Goal: Check status: Check status

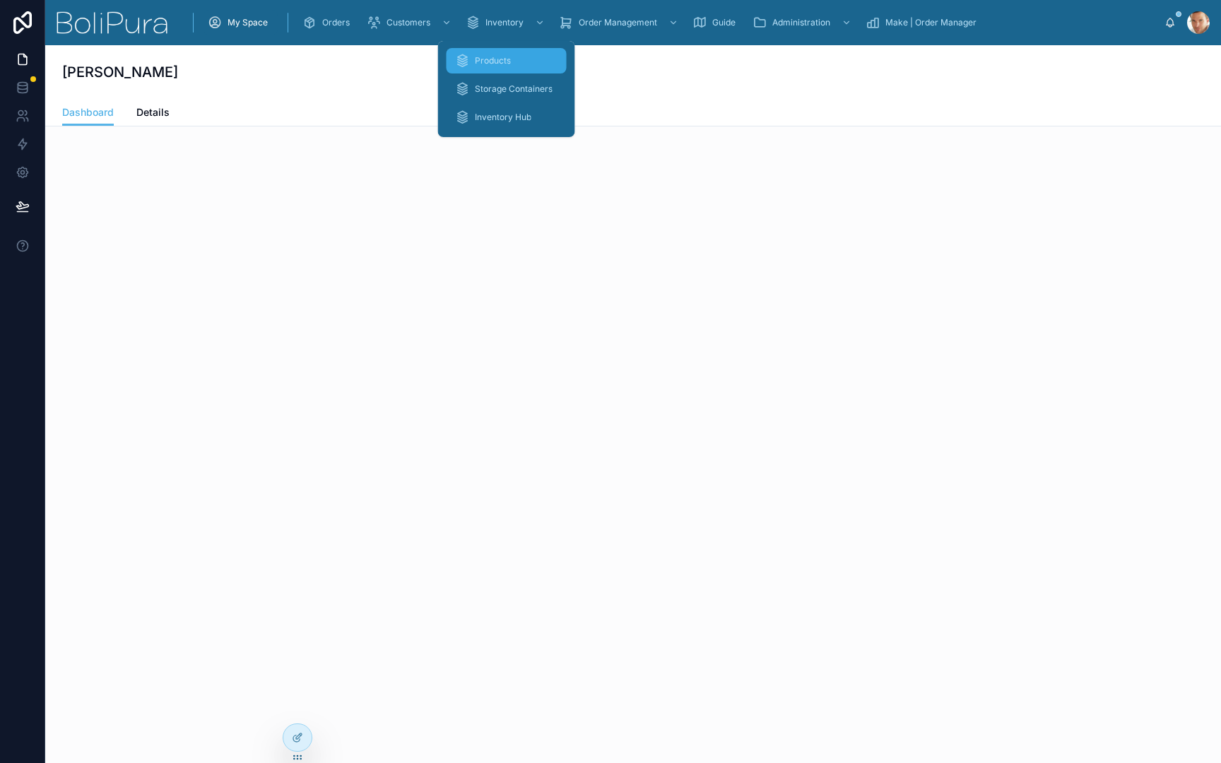
click at [497, 55] on span "Products" at bounding box center [493, 60] width 36 height 11
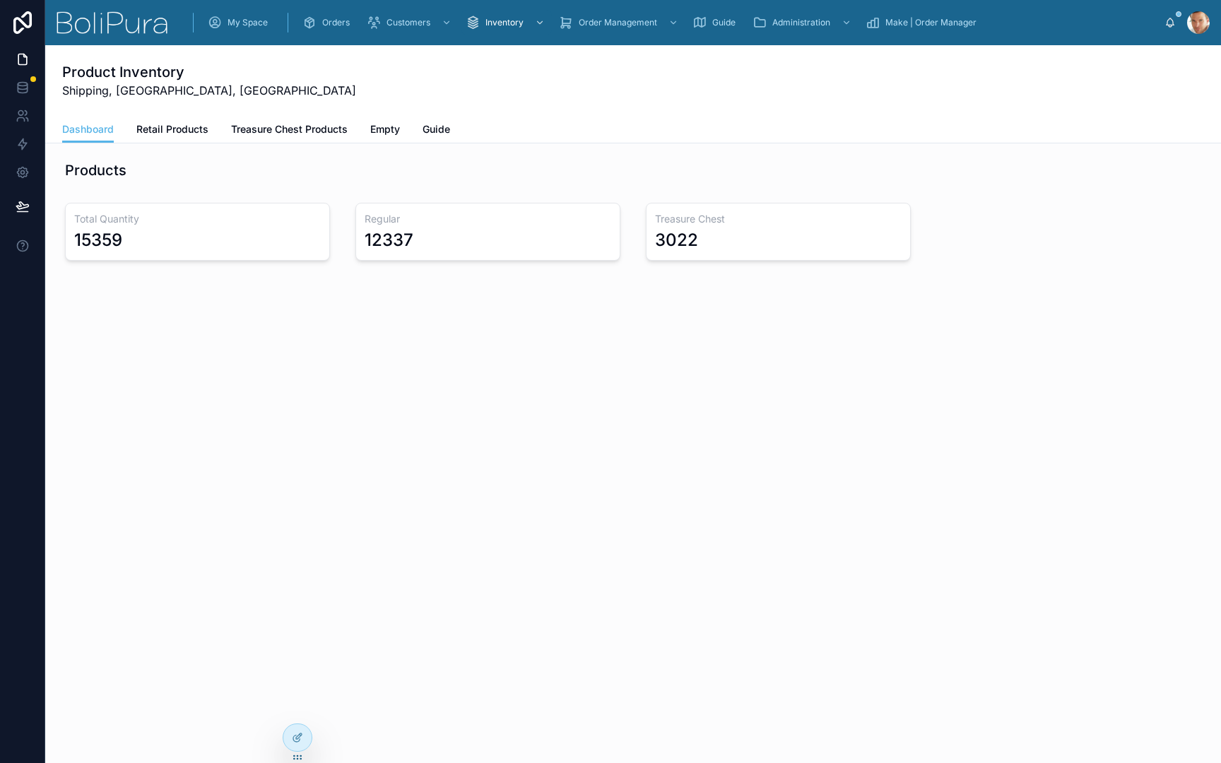
click at [855, 205] on div "Treasure Chest 3022" at bounding box center [778, 232] width 265 height 58
click at [1038, 122] on div "Dashboard Retail Products Treasure Chest Products Empty Guide" at bounding box center [633, 129] width 1142 height 27
click at [170, 130] on span "Retail Products" at bounding box center [172, 129] width 72 height 14
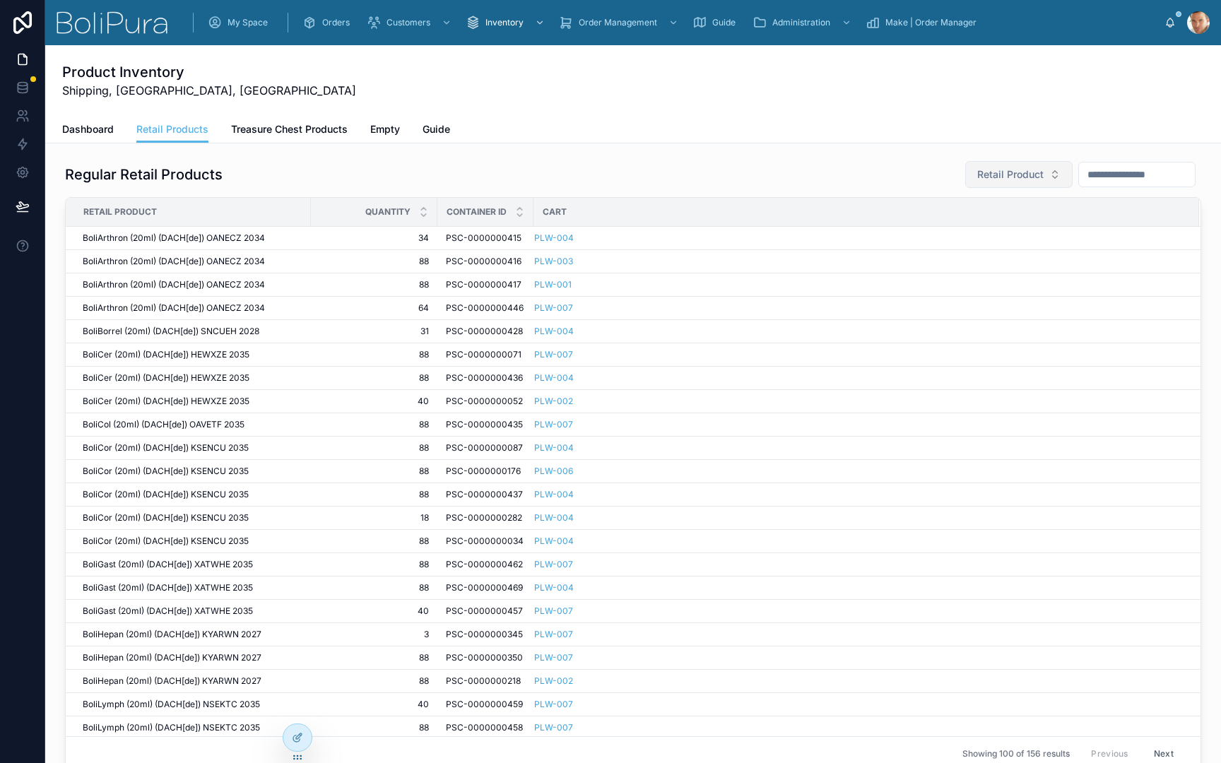
click at [977, 176] on span "Retail Product" at bounding box center [1010, 174] width 66 height 14
type input "*"
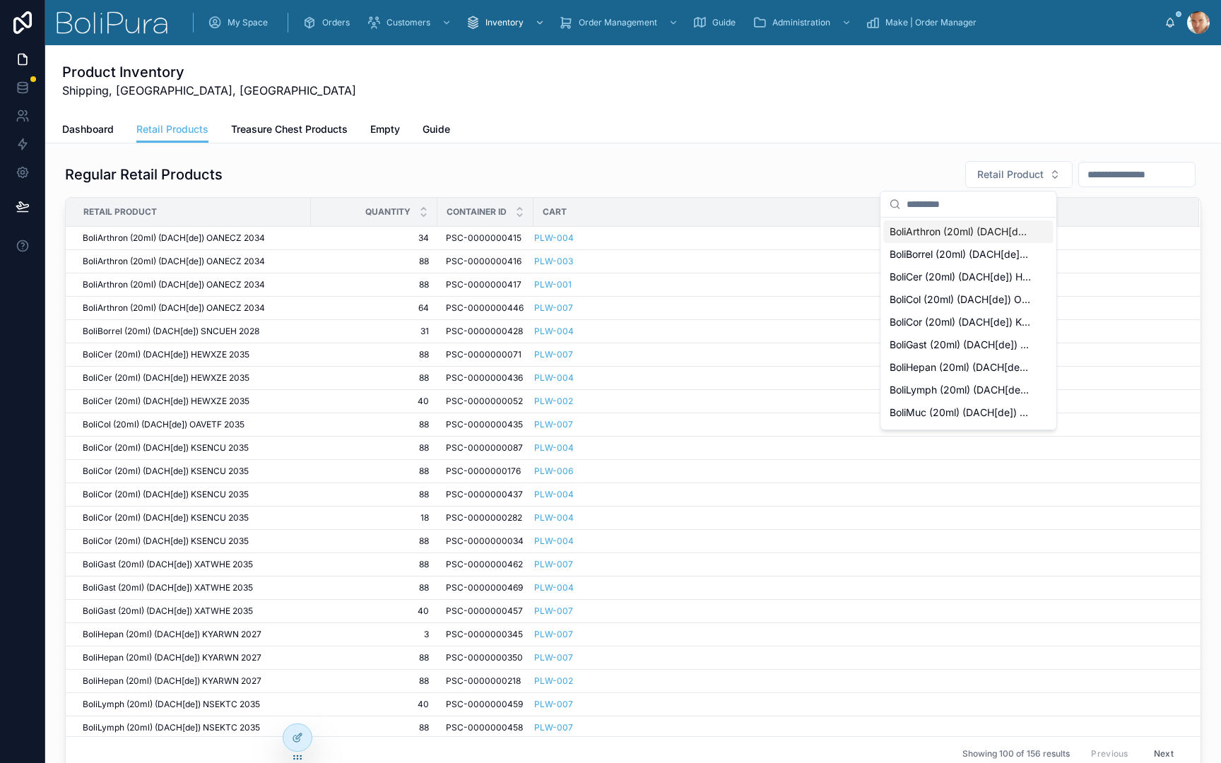
click at [757, 160] on div "Regular Retail Products Retail Product Retail Product Quantity Container ID Car…" at bounding box center [633, 466] width 1153 height 622
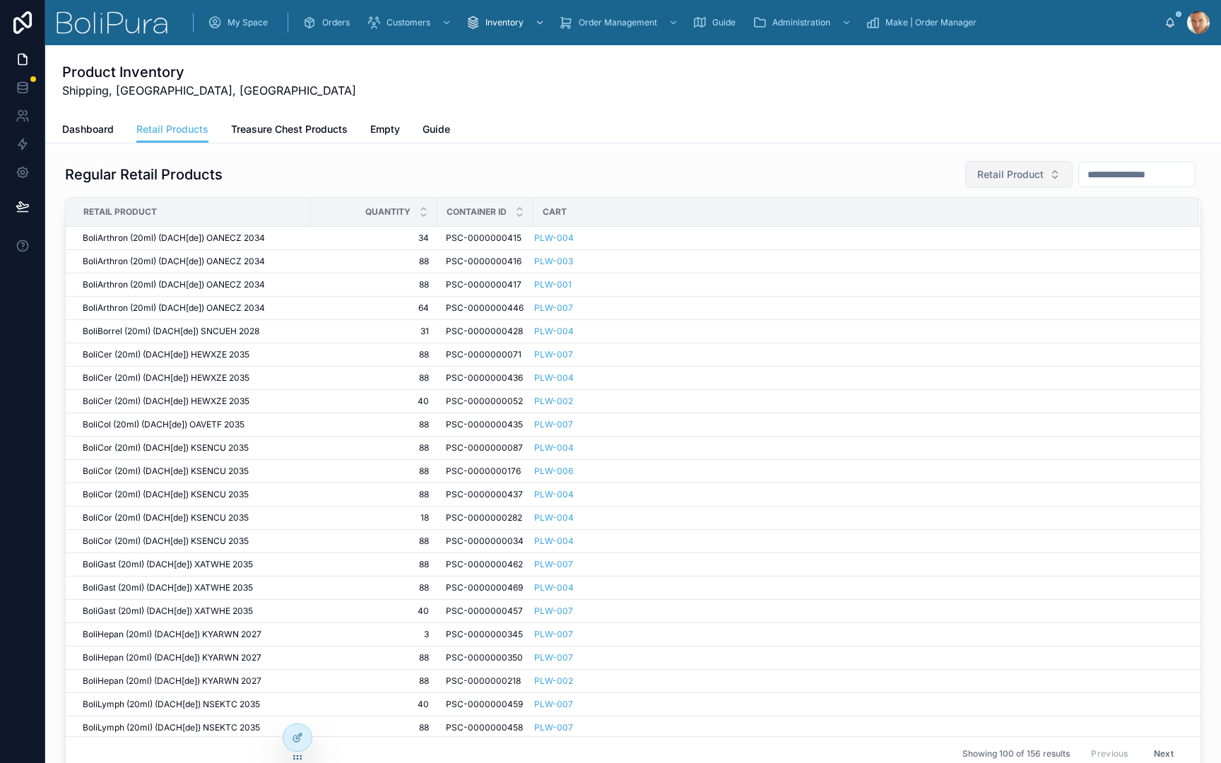
click at [977, 177] on span "Retail Product" at bounding box center [1010, 174] width 66 height 14
type input "****"
click at [506, 160] on div "Regular Retail Products Retail Product Retail Product Quantity Container ID Car…" at bounding box center [633, 466] width 1153 height 622
click at [297, 131] on span "Treasure Chest Products" at bounding box center [289, 129] width 117 height 14
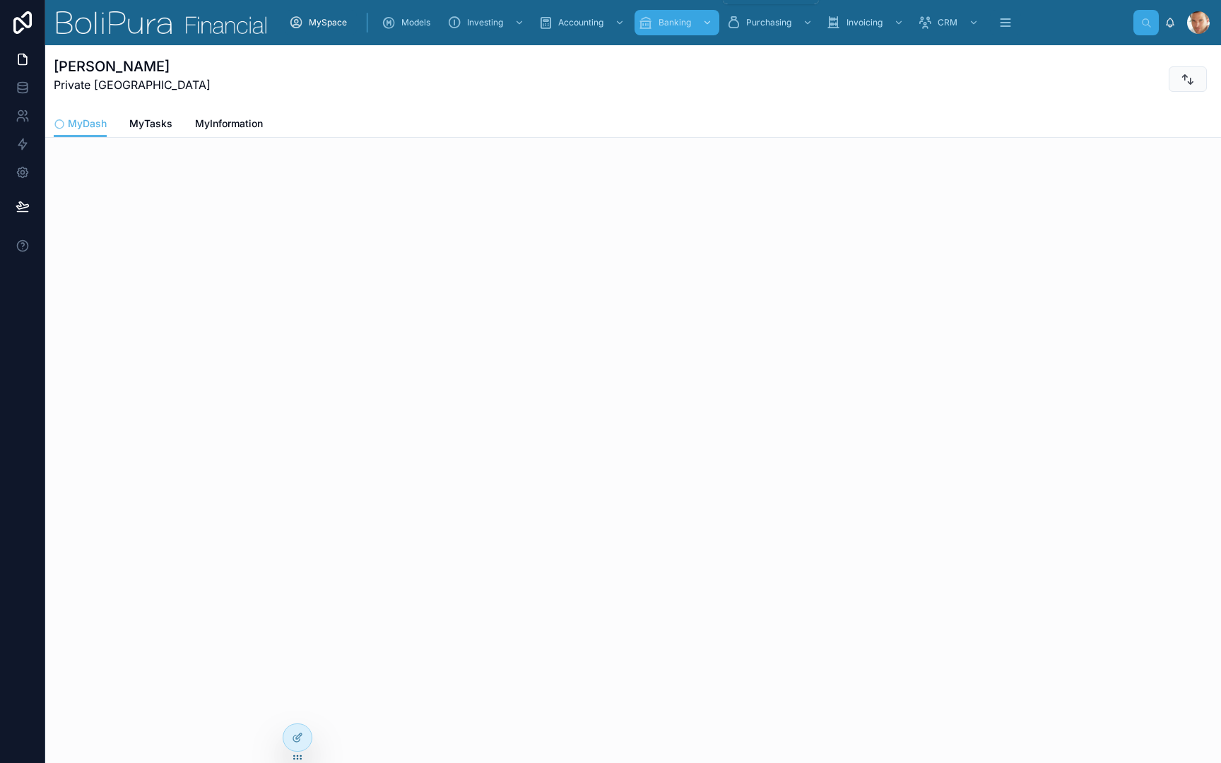
click at [675, 20] on span "Banking" at bounding box center [674, 22] width 32 height 11
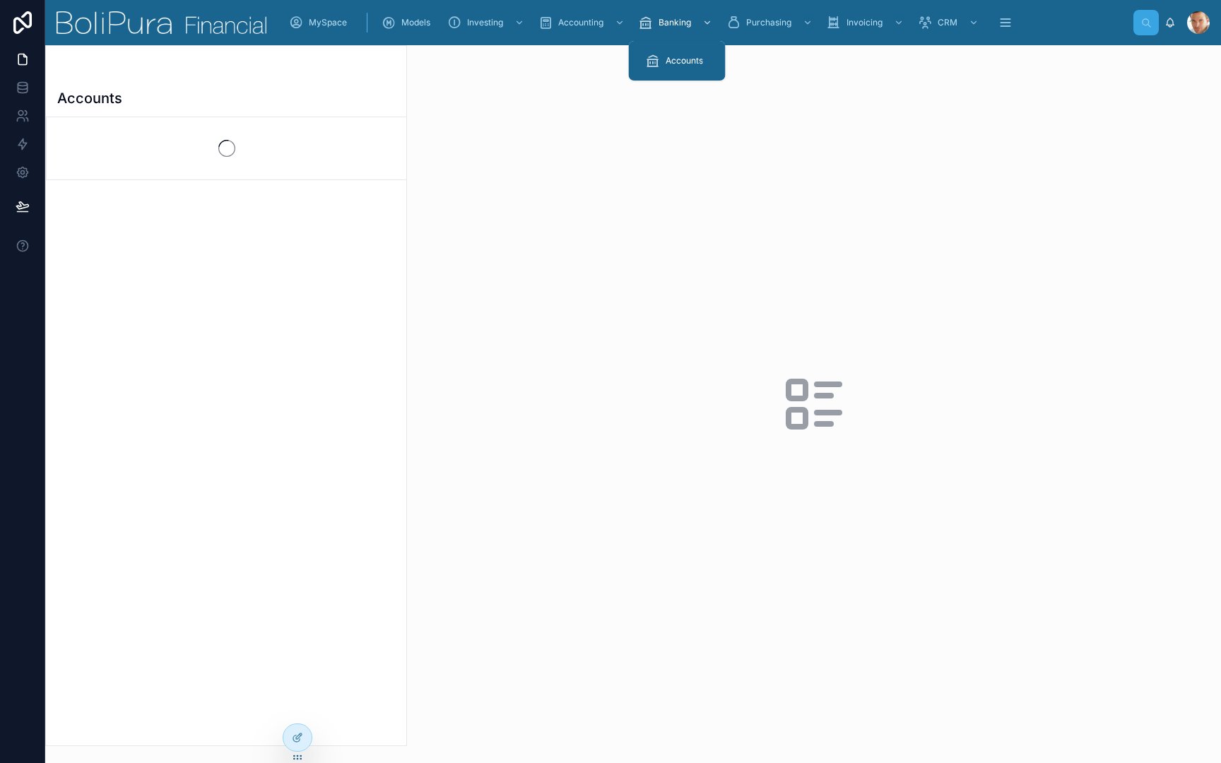
click at [677, 63] on span "Accounts" at bounding box center [683, 60] width 37 height 11
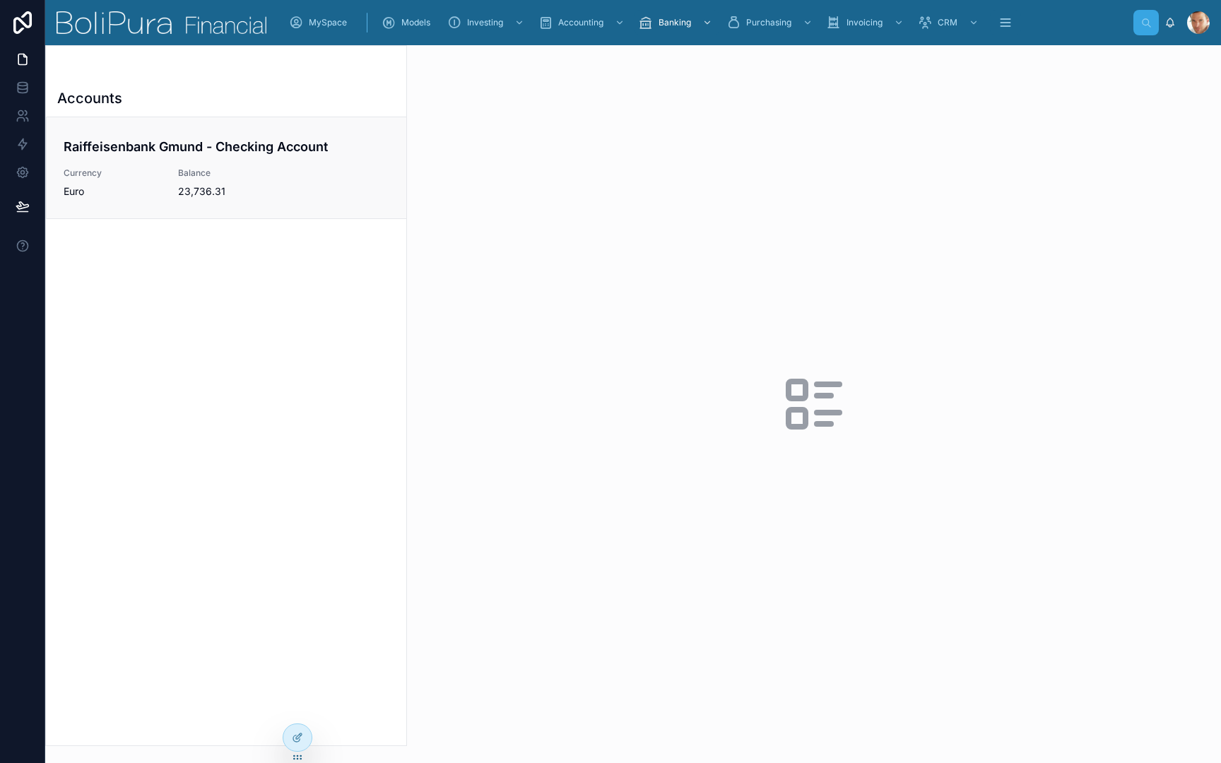
click at [218, 183] on div "Balance 23,736.31" at bounding box center [212, 182] width 69 height 31
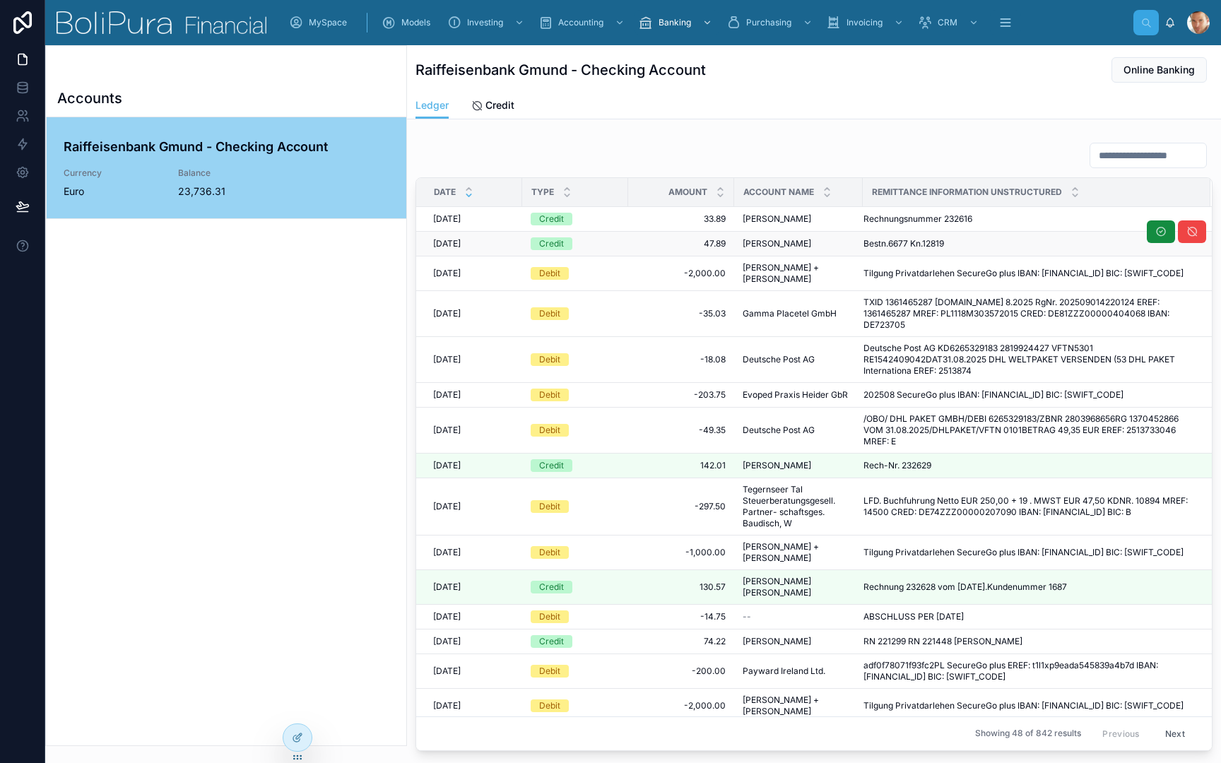
click at [835, 250] on td "Franz Zwerger Franz Zwerger" at bounding box center [798, 244] width 129 height 25
click at [514, 107] on span "Credit" at bounding box center [499, 105] width 29 height 14
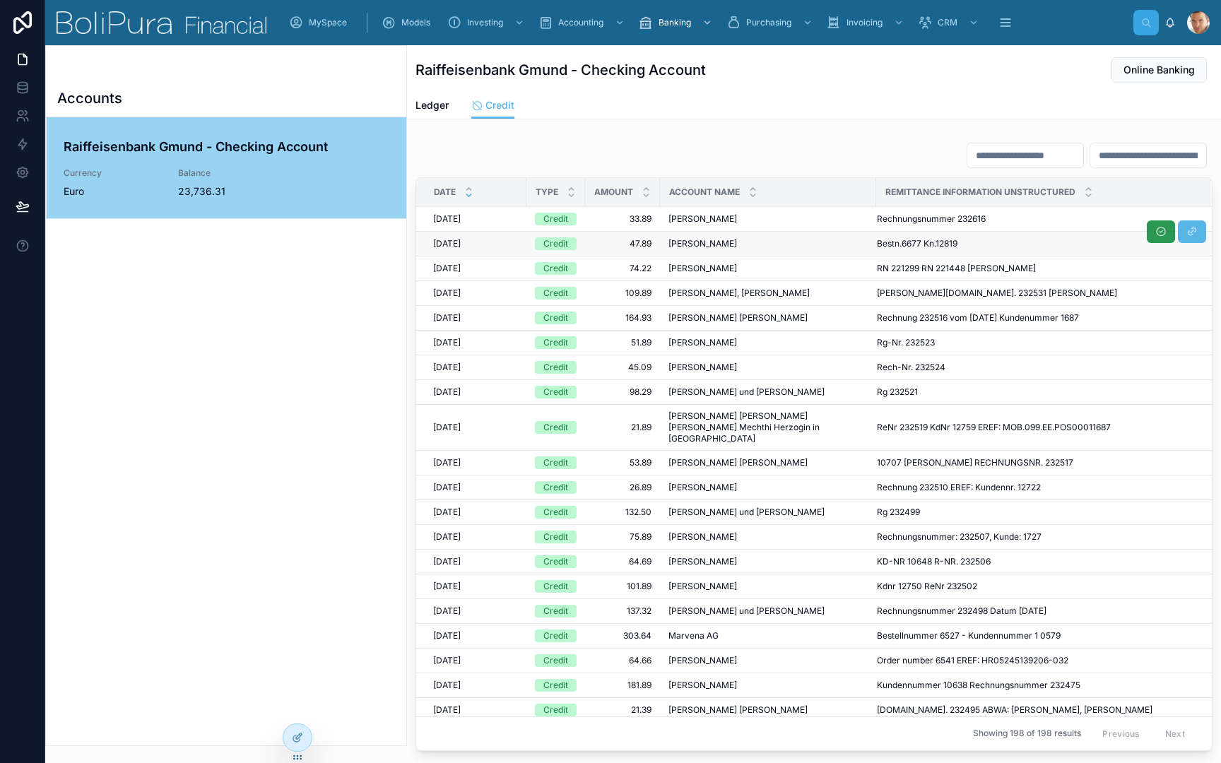
click at [1158, 235] on icon at bounding box center [1160, 231] width 11 height 11
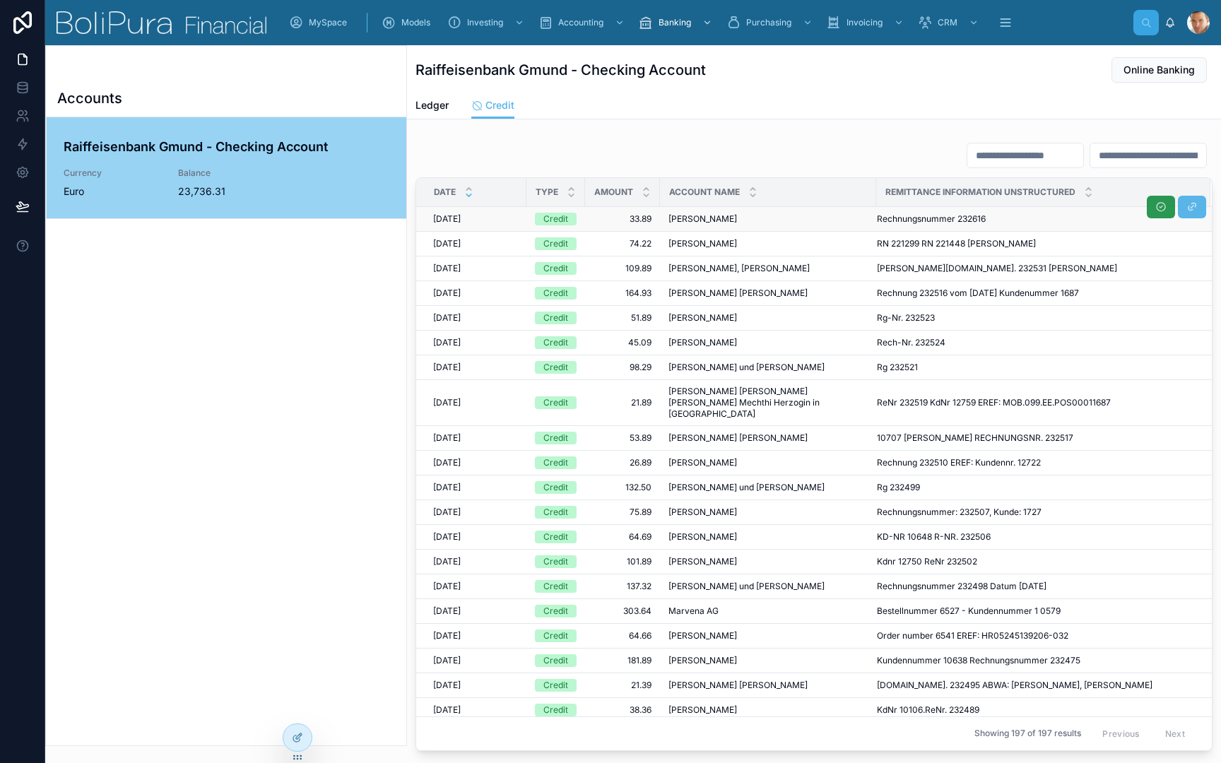
click at [1156, 209] on icon at bounding box center [1160, 206] width 11 height 11
